Goal: Task Accomplishment & Management: Manage account settings

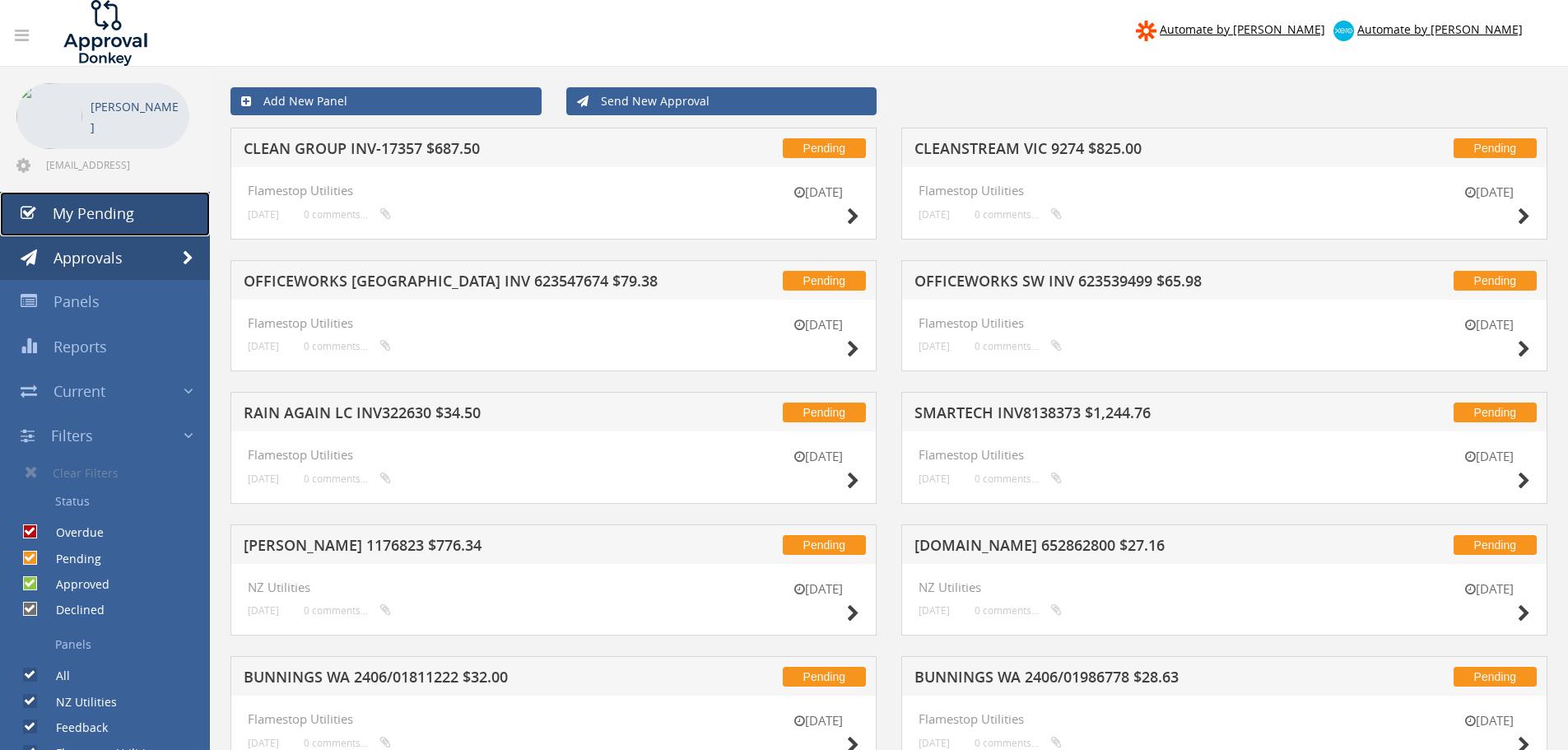
click at [116, 218] on span "My Pending" at bounding box center [93, 213] width 81 height 20
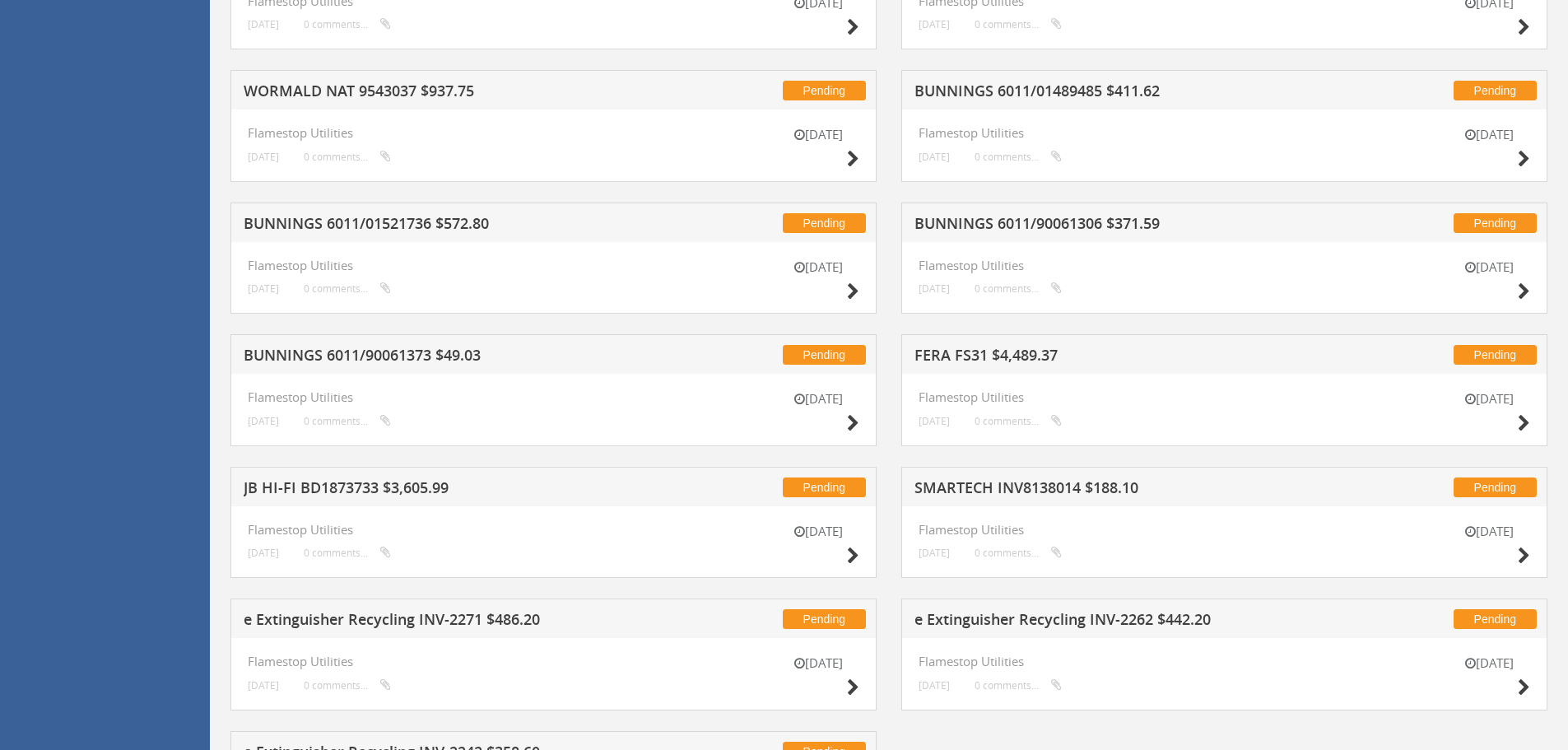
scroll to position [1525, 0]
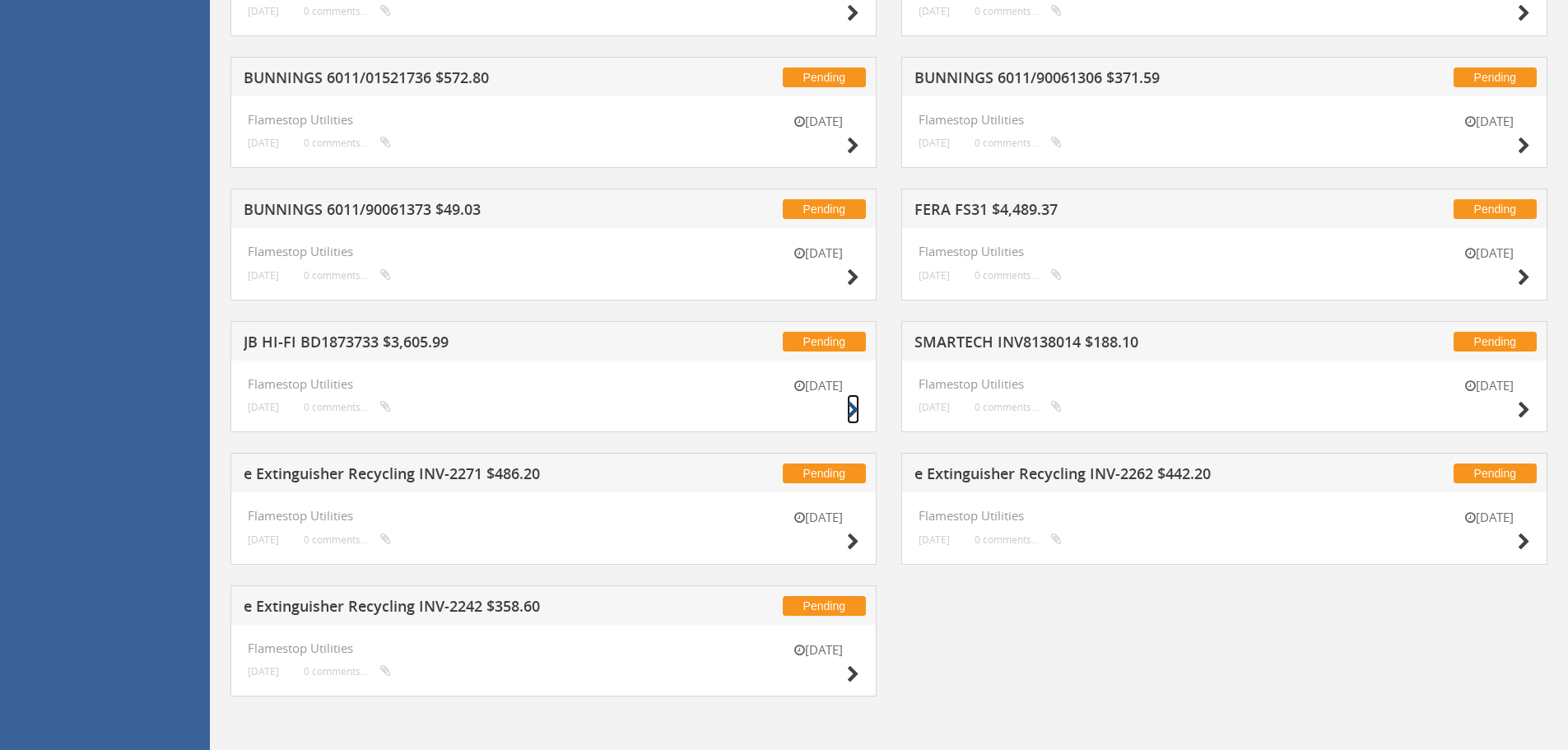
click at [851, 408] on icon at bounding box center [853, 410] width 13 height 17
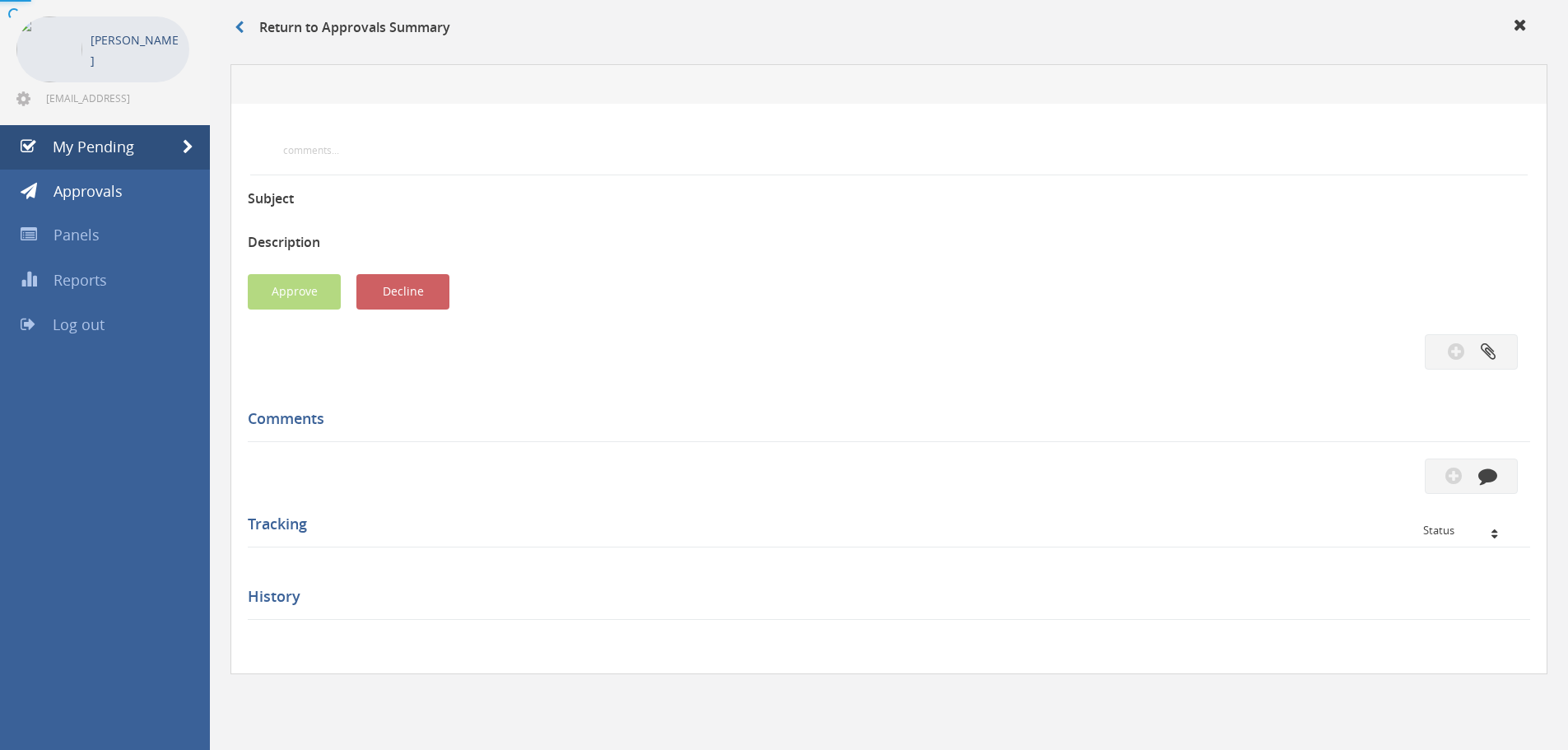
scroll to position [450, 0]
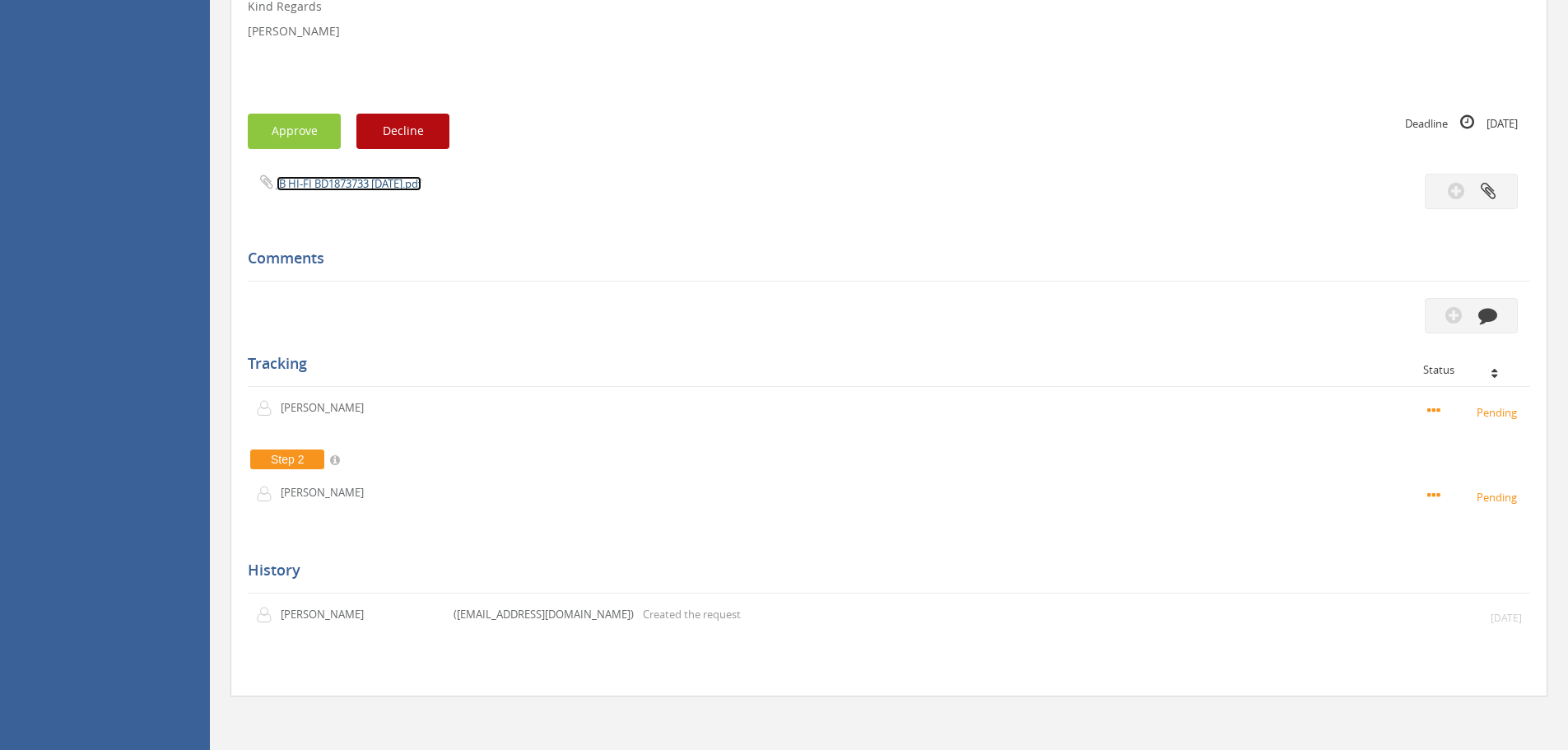
click at [343, 188] on link "JB HI-FI BD1873733 [DATE].pdf" at bounding box center [349, 184] width 145 height 15
click at [294, 139] on button "Approve" at bounding box center [295, 132] width 93 height 36
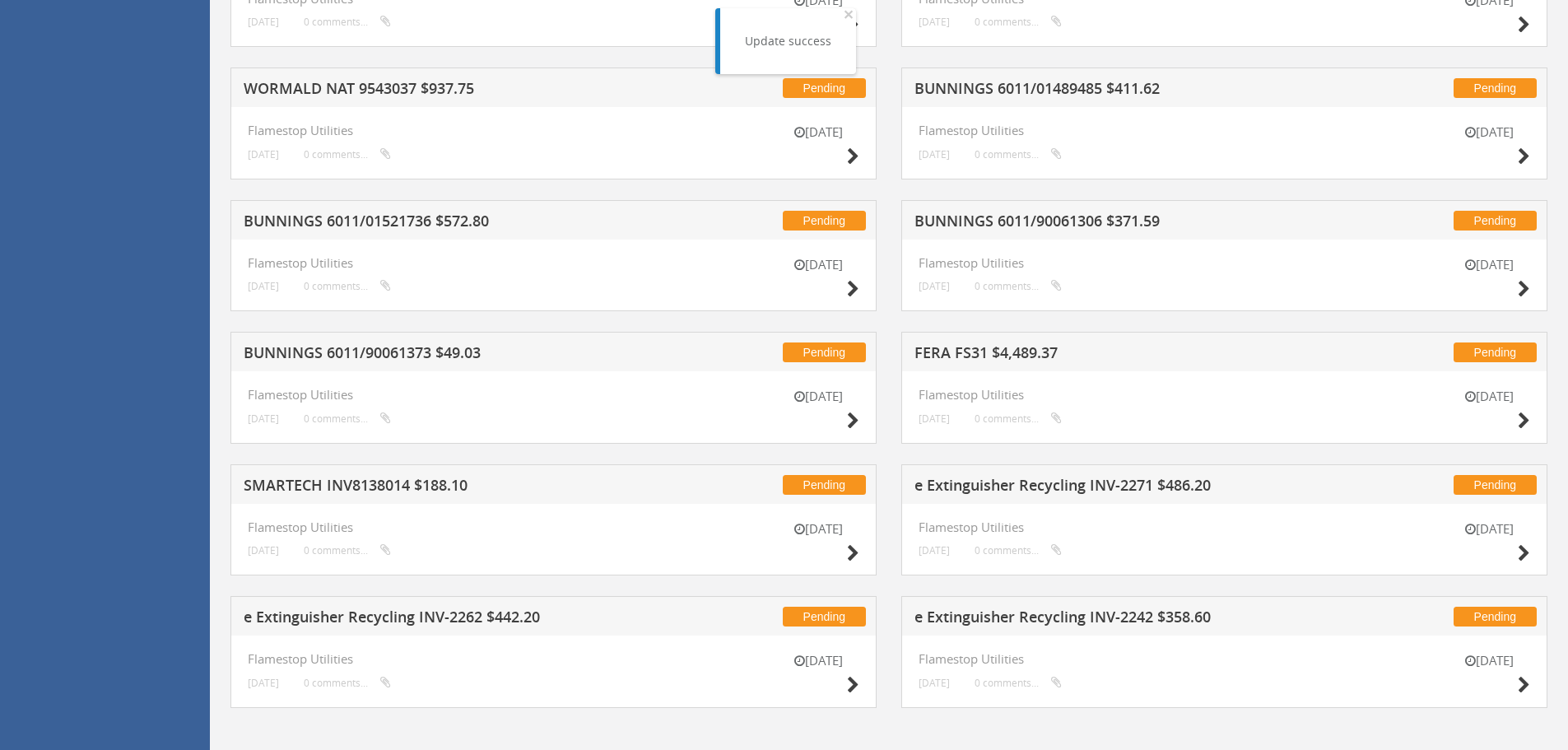
scroll to position [1393, 0]
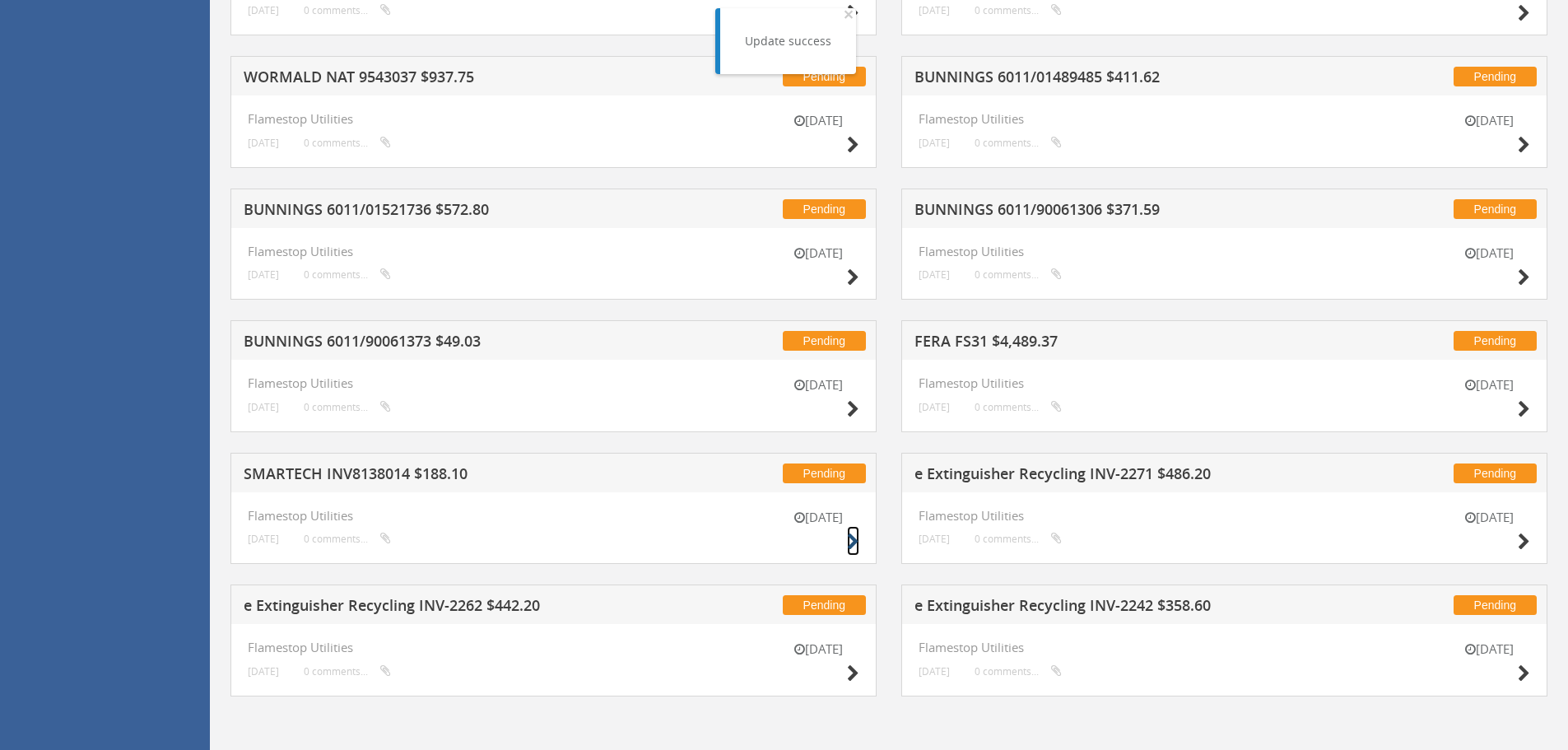
click at [853, 542] on icon at bounding box center [853, 542] width 13 height 17
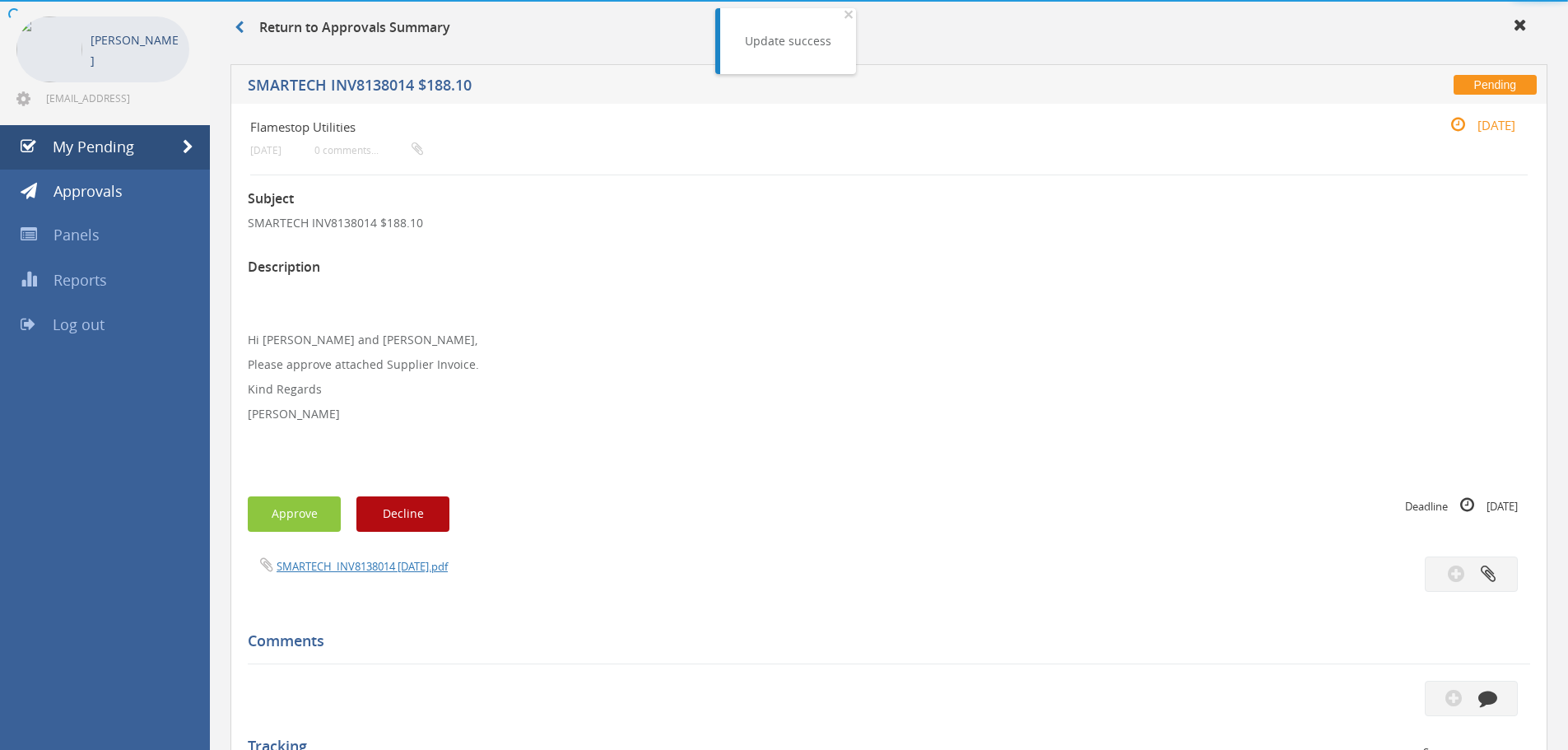
scroll to position [450, 0]
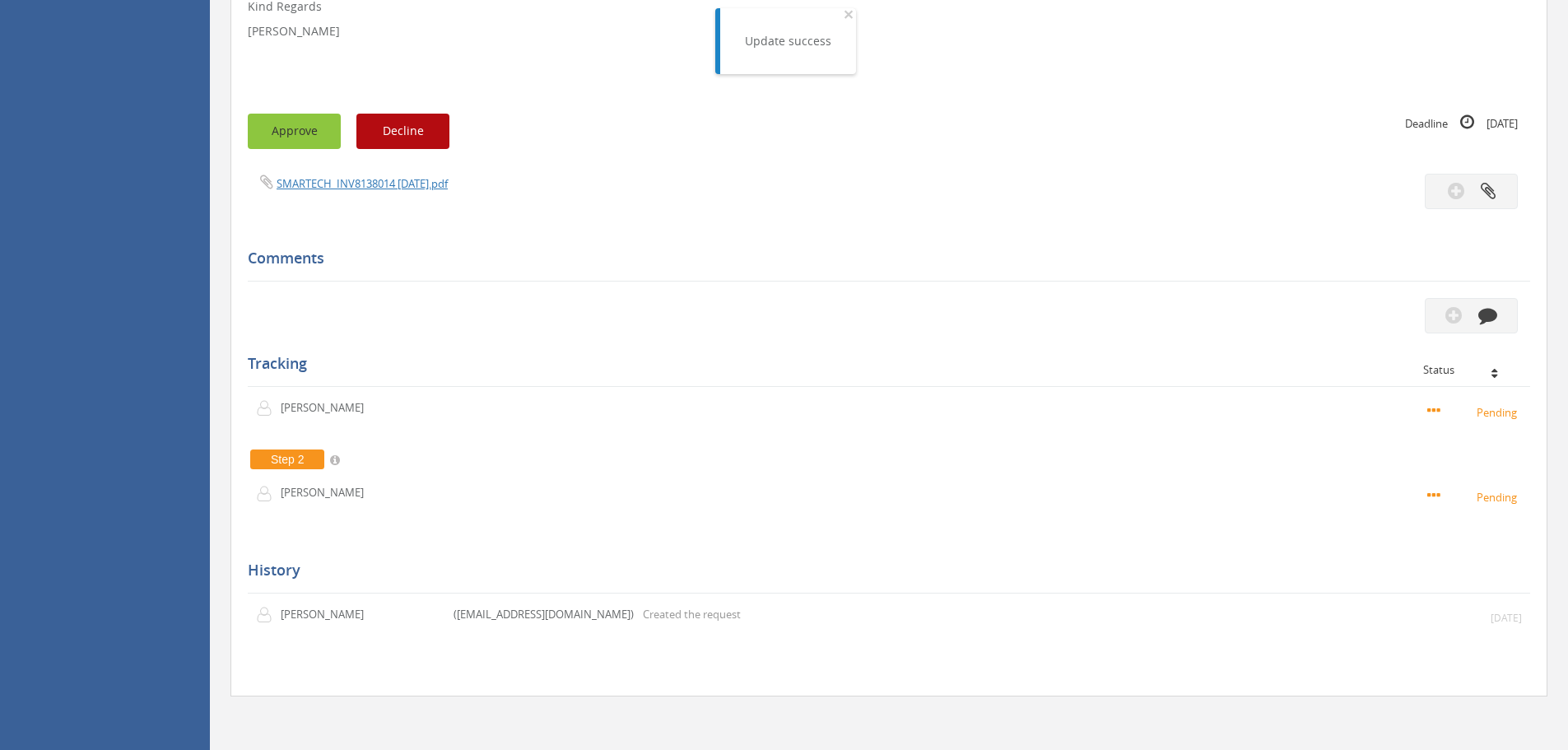
click at [302, 138] on button "Approve" at bounding box center [295, 132] width 93 height 36
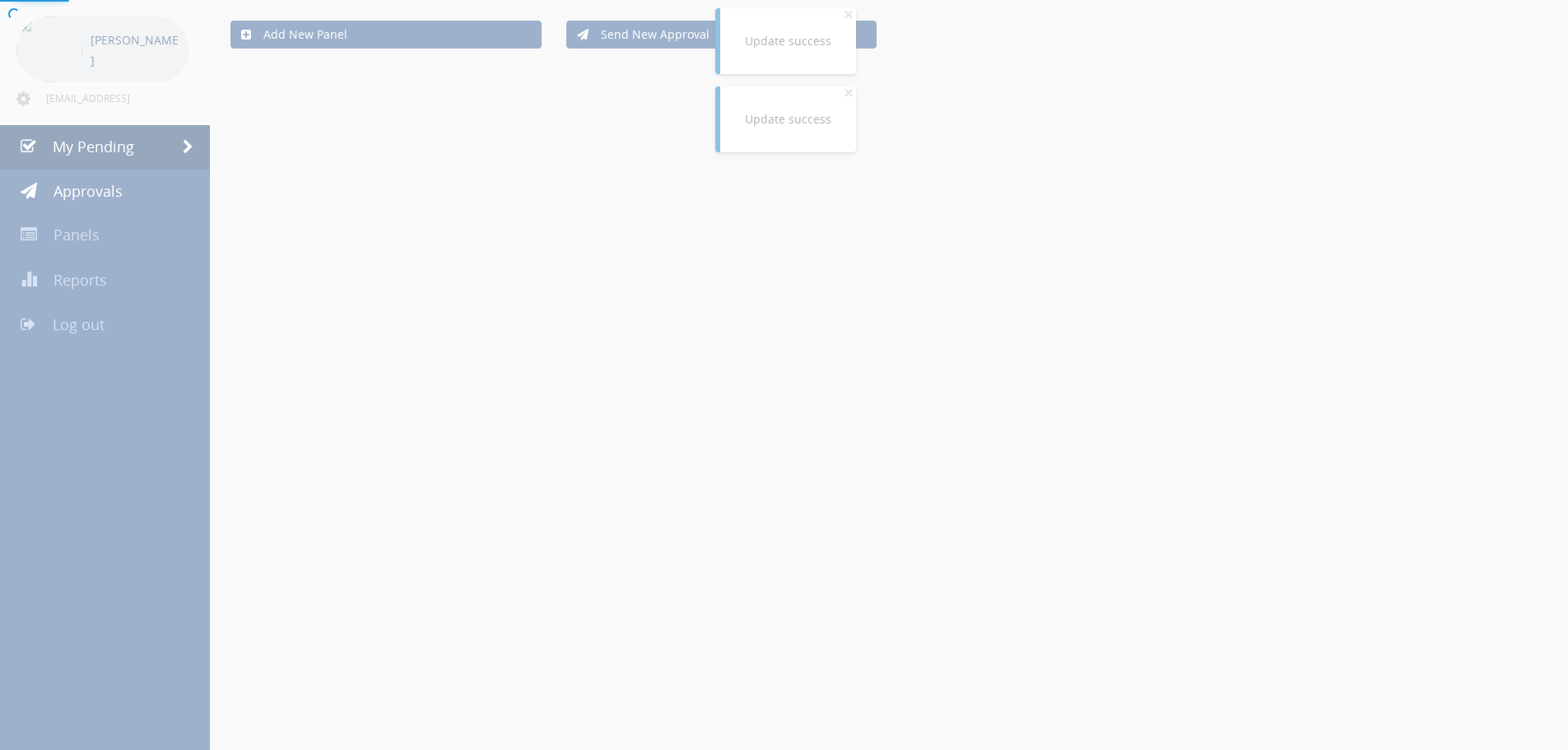
scroll to position [450, 0]
